Goal: Navigation & Orientation: Find specific page/section

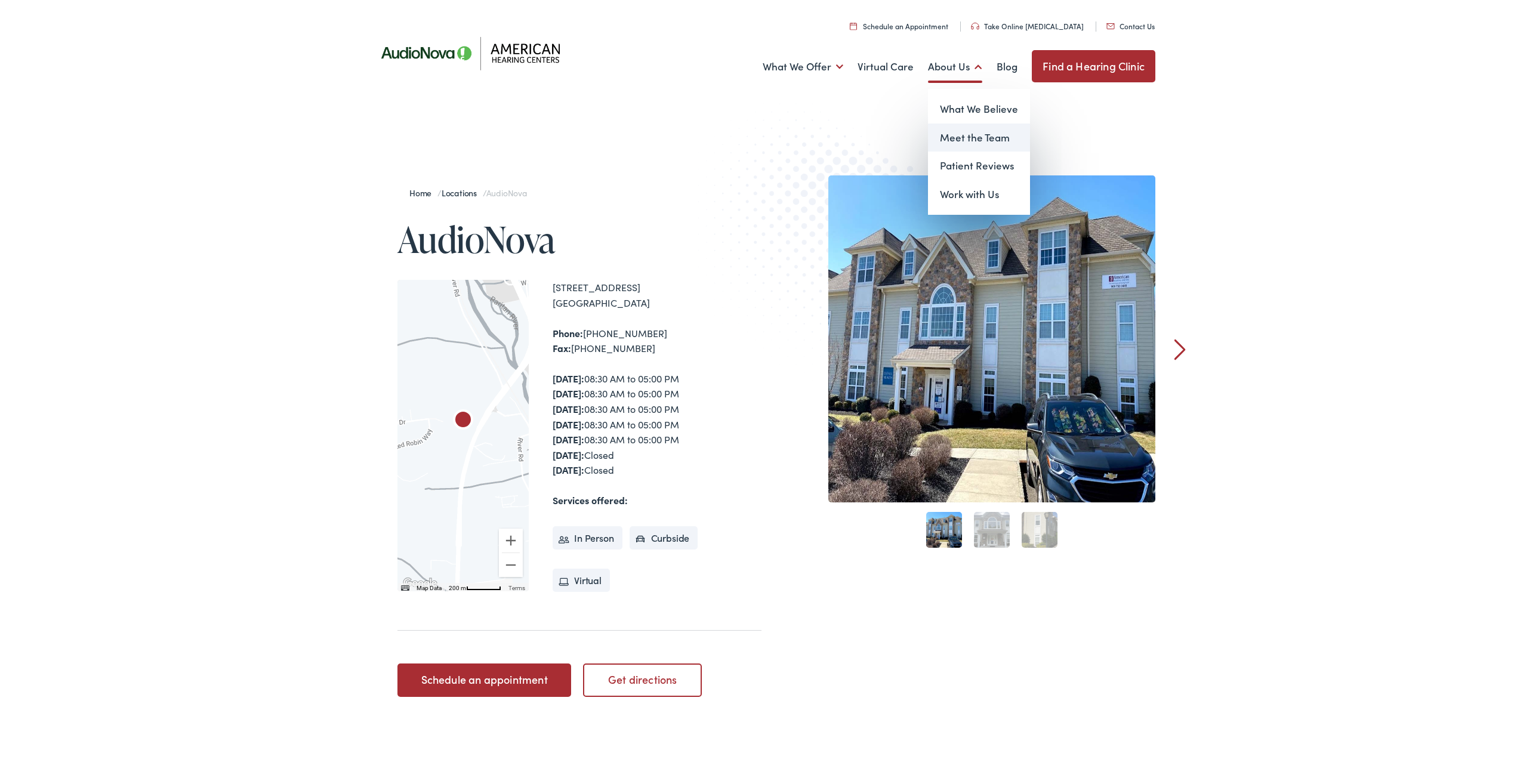
click at [977, 138] on link "Meet the Team" at bounding box center [979, 135] width 102 height 29
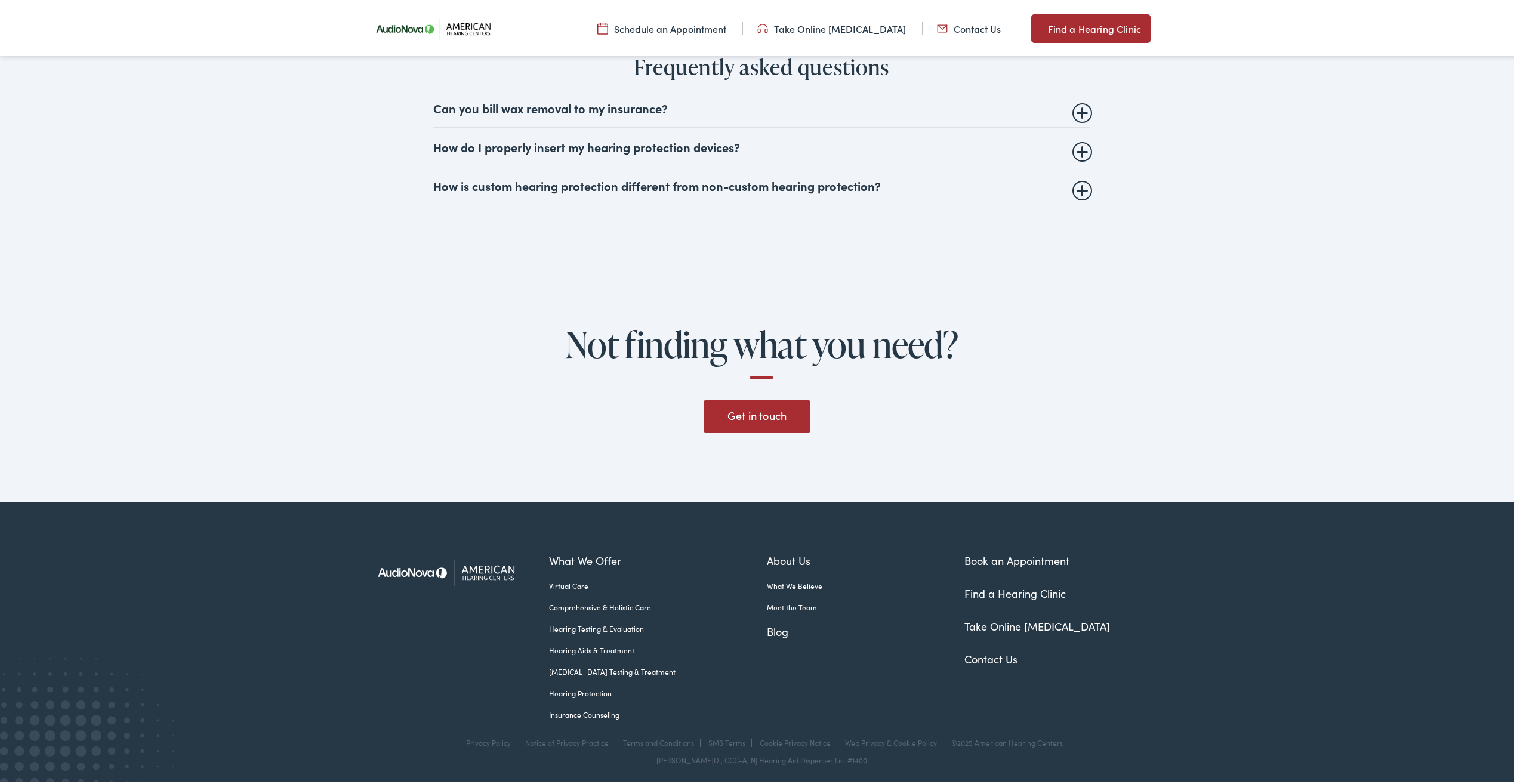
scroll to position [2368, 0]
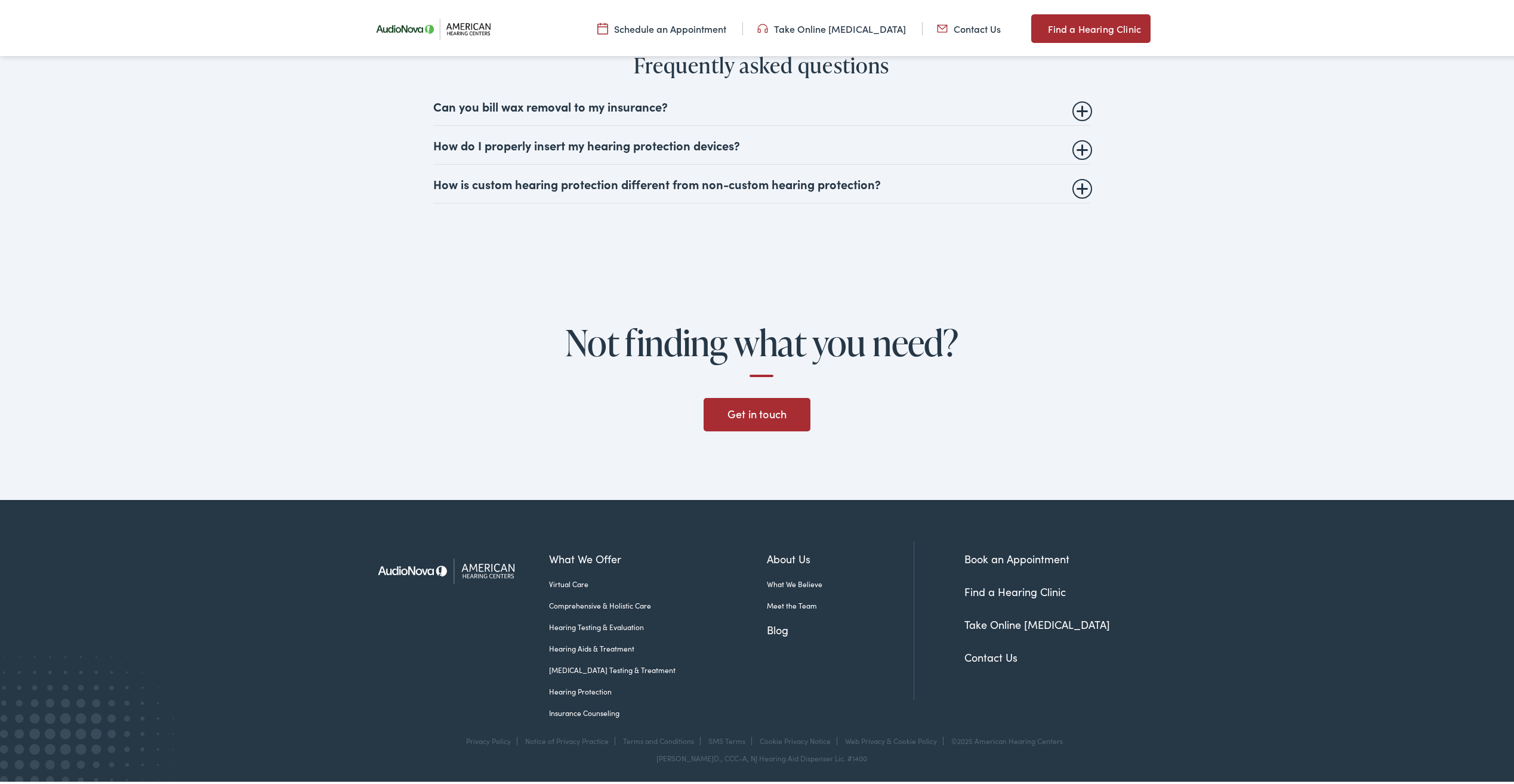
click at [772, 602] on link "Meet the Team" at bounding box center [840, 603] width 147 height 11
